Goal: Transaction & Acquisition: Purchase product/service

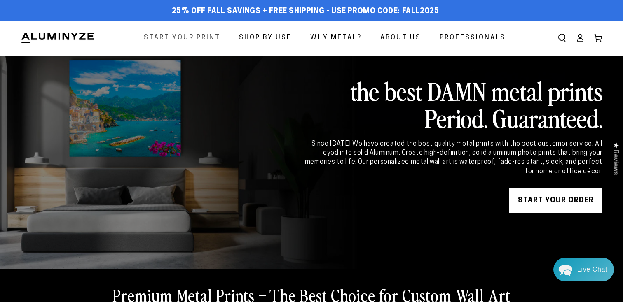
click at [193, 37] on span "Start Your Print" at bounding box center [182, 38] width 77 height 12
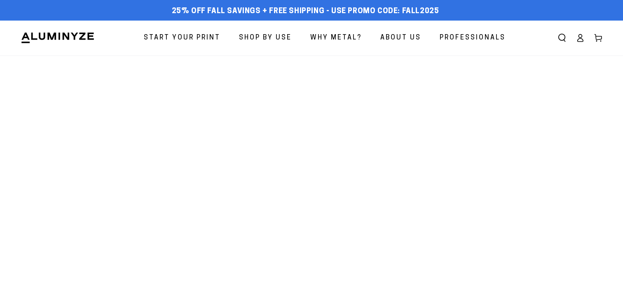
select select "**********"
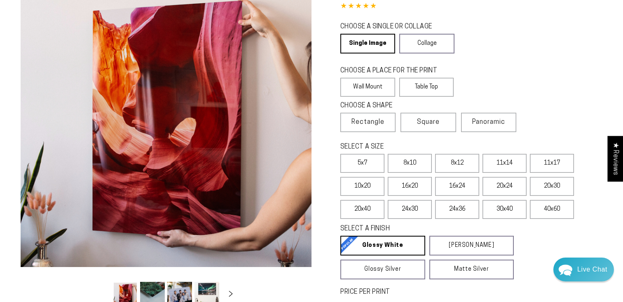
scroll to position [84, 0]
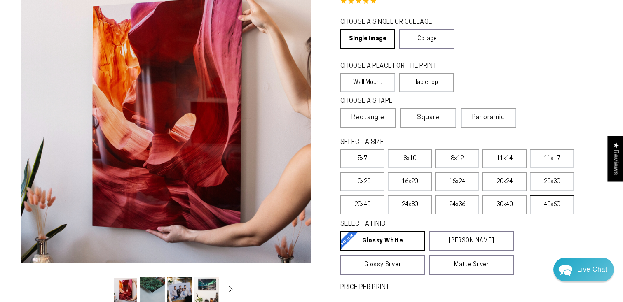
click at [547, 208] on label "40x60" at bounding box center [552, 205] width 44 height 19
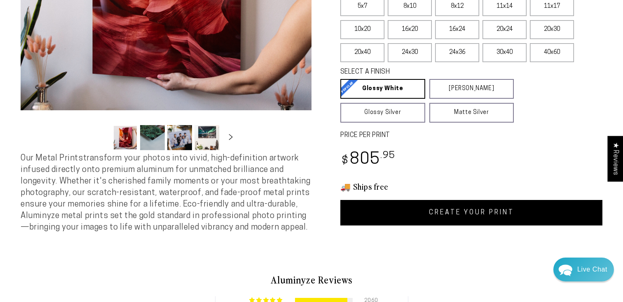
scroll to position [238, 0]
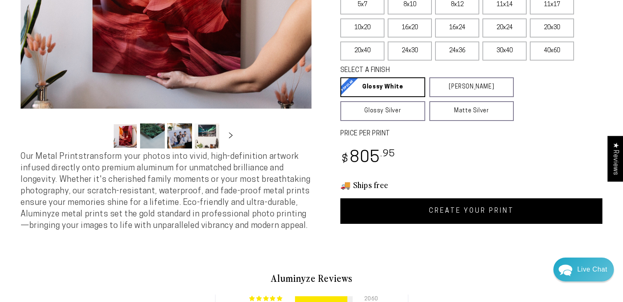
click at [460, 210] on link "CREATE YOUR PRINT" at bounding box center [471, 212] width 262 height 26
